Goal: Transaction & Acquisition: Subscribe to service/newsletter

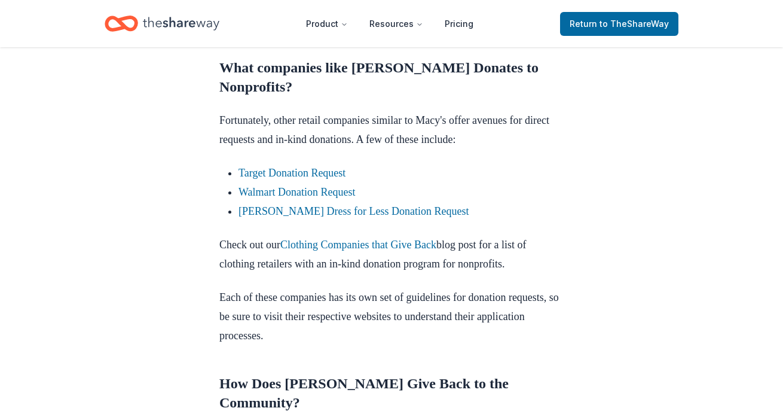
scroll to position [701, 0]
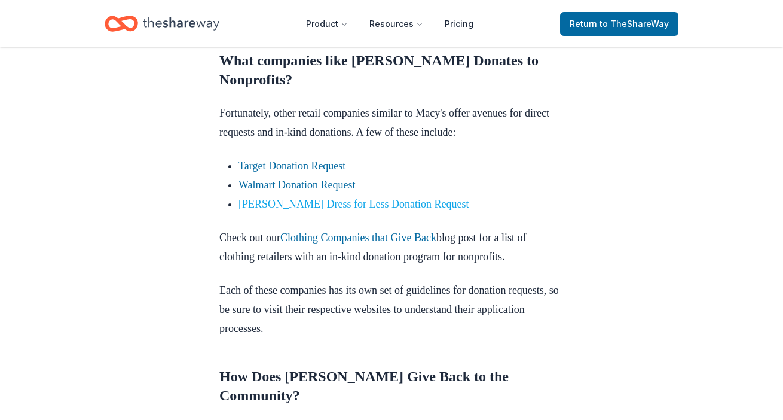
click at [313, 210] on link "[PERSON_NAME] Dress for Less Donation Request" at bounding box center [354, 204] width 230 height 12
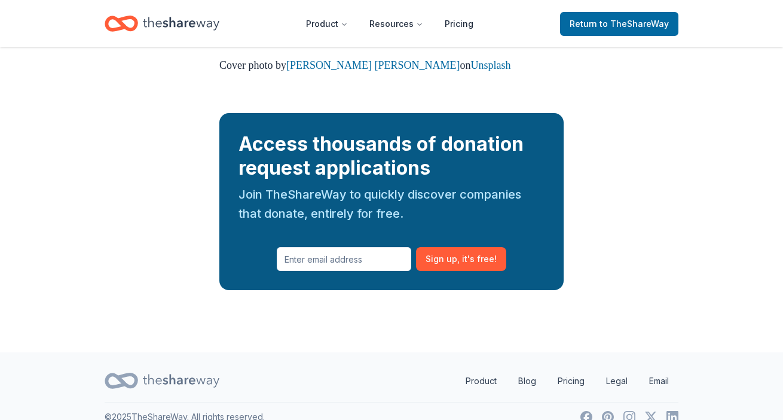
scroll to position [1590, 0]
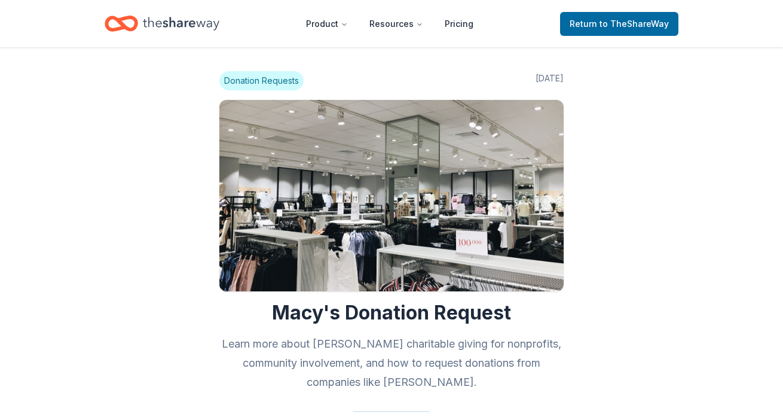
click at [636, 10] on div "Return to TheShareWay" at bounding box center [619, 24] width 118 height 28
click at [632, 17] on span "Return to TheShareWay" at bounding box center [619, 24] width 99 height 14
click at [618, 26] on span "to TheShareWay" at bounding box center [634, 24] width 69 height 10
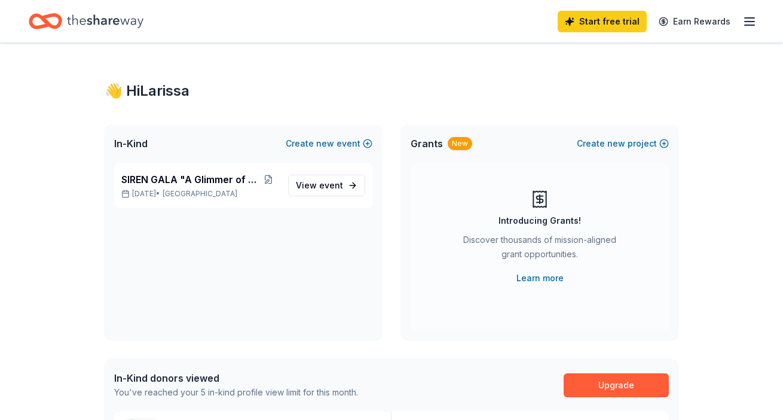
click at [748, 23] on icon "button" at bounding box center [750, 21] width 14 height 14
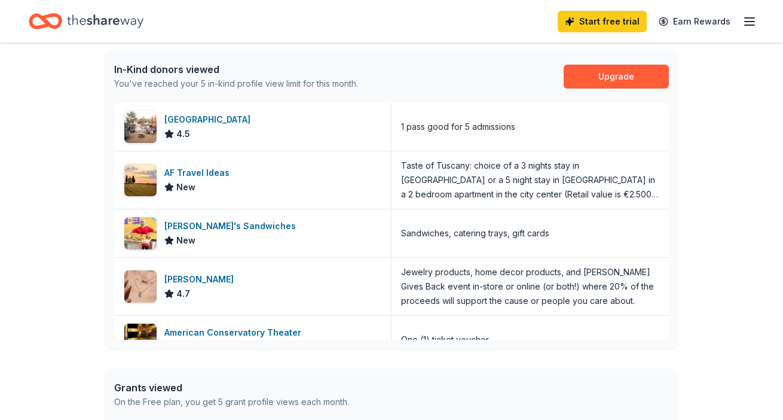
scroll to position [312, 0]
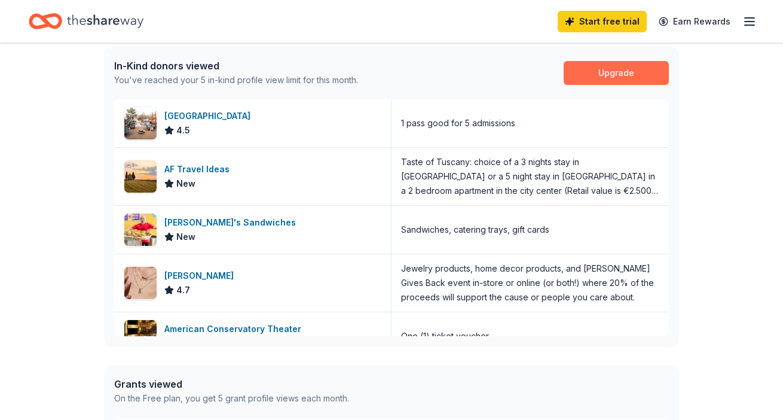
click at [612, 67] on link "Upgrade" at bounding box center [616, 73] width 105 height 24
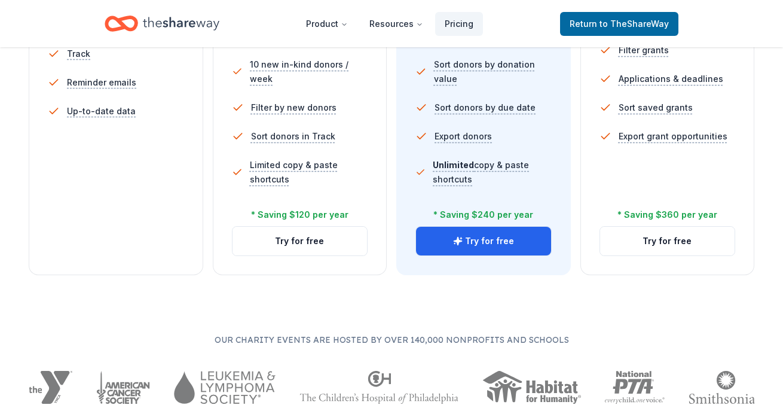
scroll to position [474, 0]
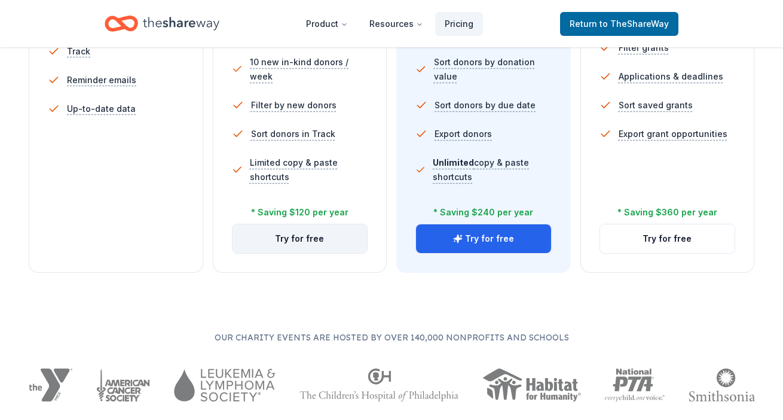
click at [326, 243] on button "Try for free" at bounding box center [300, 238] width 135 height 29
